Goal: Information Seeking & Learning: Learn about a topic

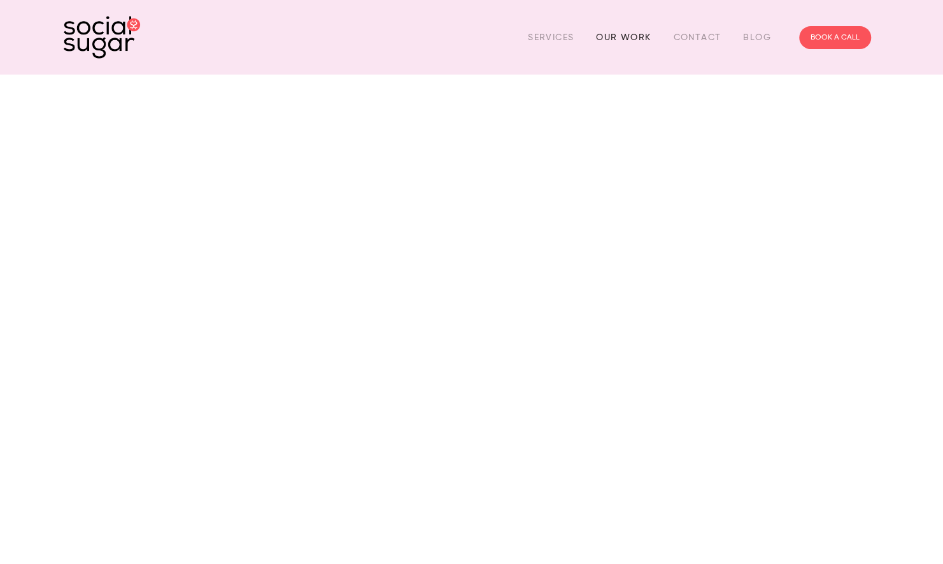
click at [630, 37] on link "Our Work" at bounding box center [623, 37] width 55 height 20
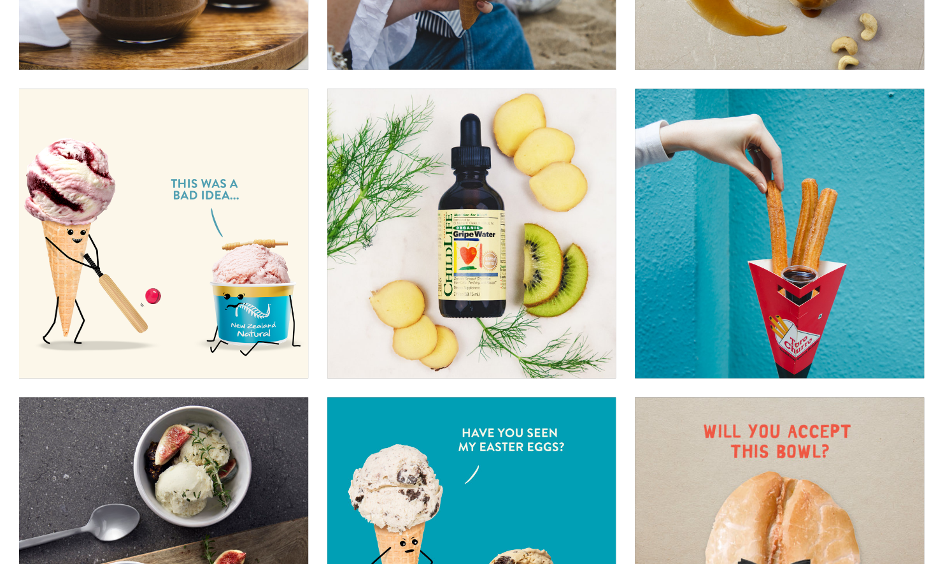
scroll to position [6688, 0]
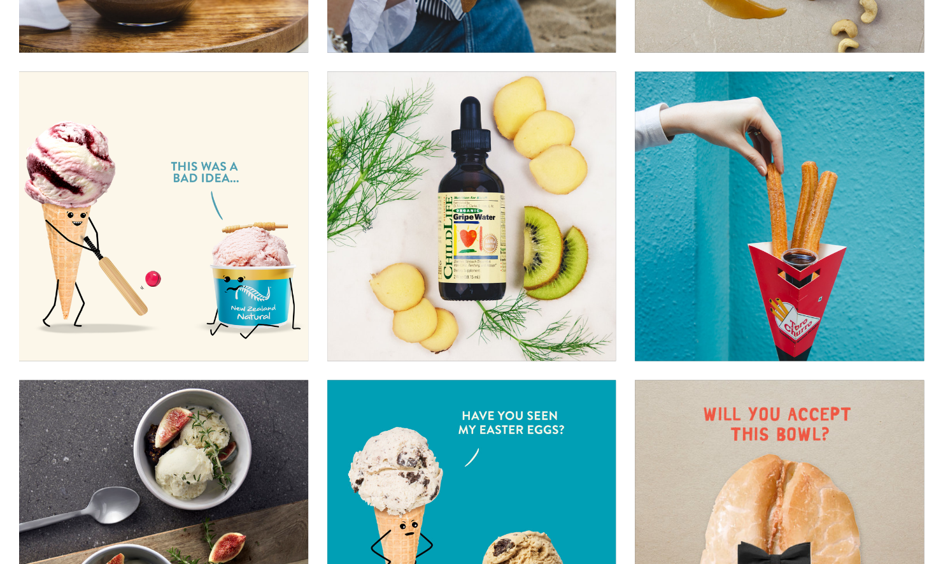
click at [734, 313] on img at bounding box center [779, 216] width 290 height 290
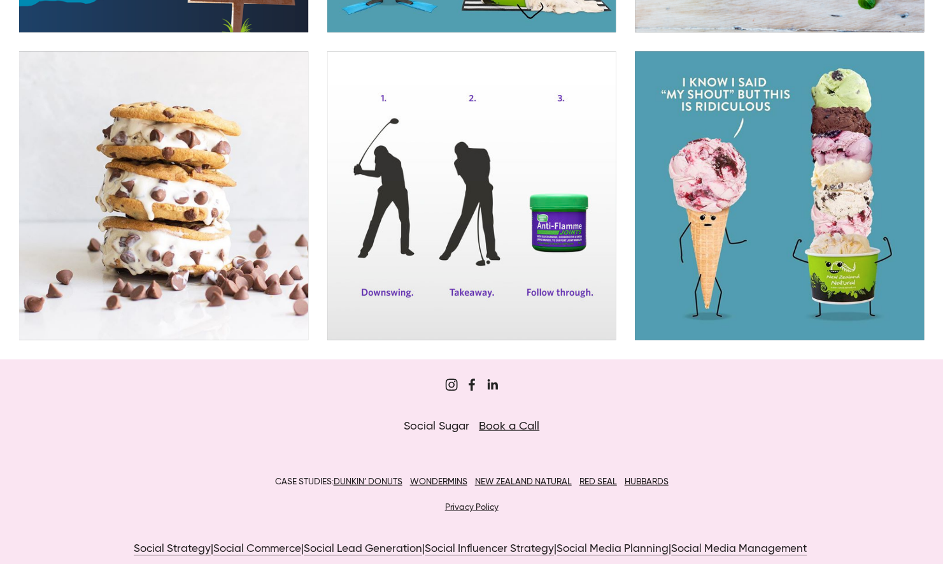
scroll to position [10104, 0]
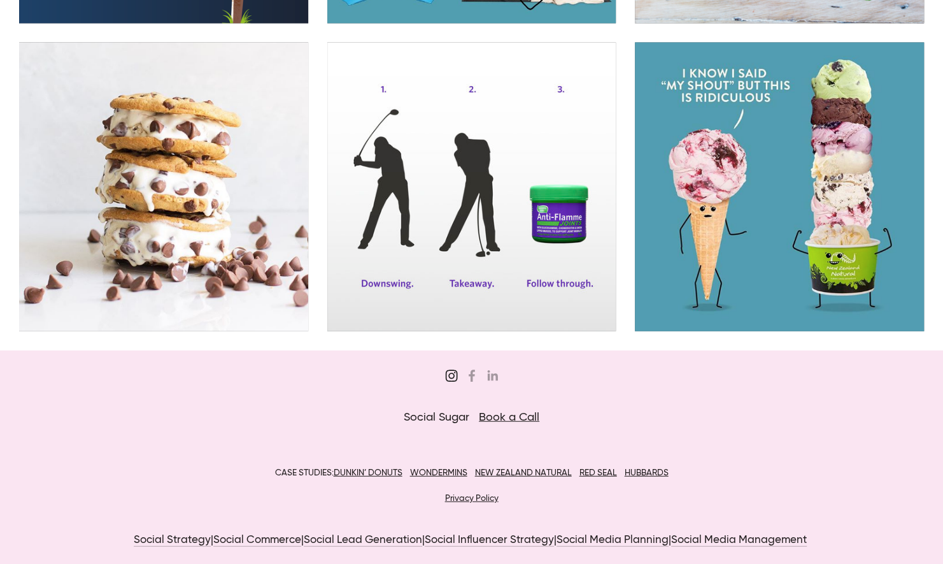
click at [450, 377] on use "Sugar&Partners" at bounding box center [451, 375] width 25 height 25
click at [153, 536] on link "Social Strategy" at bounding box center [172, 540] width 77 height 12
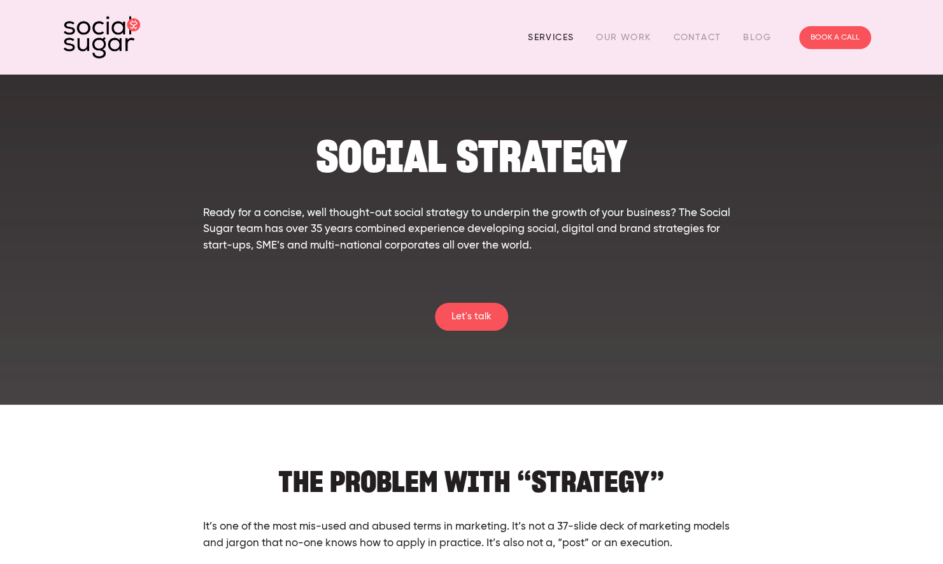
click at [564, 36] on link "Services" at bounding box center [551, 37] width 46 height 20
